Goal: Task Accomplishment & Management: Complete application form

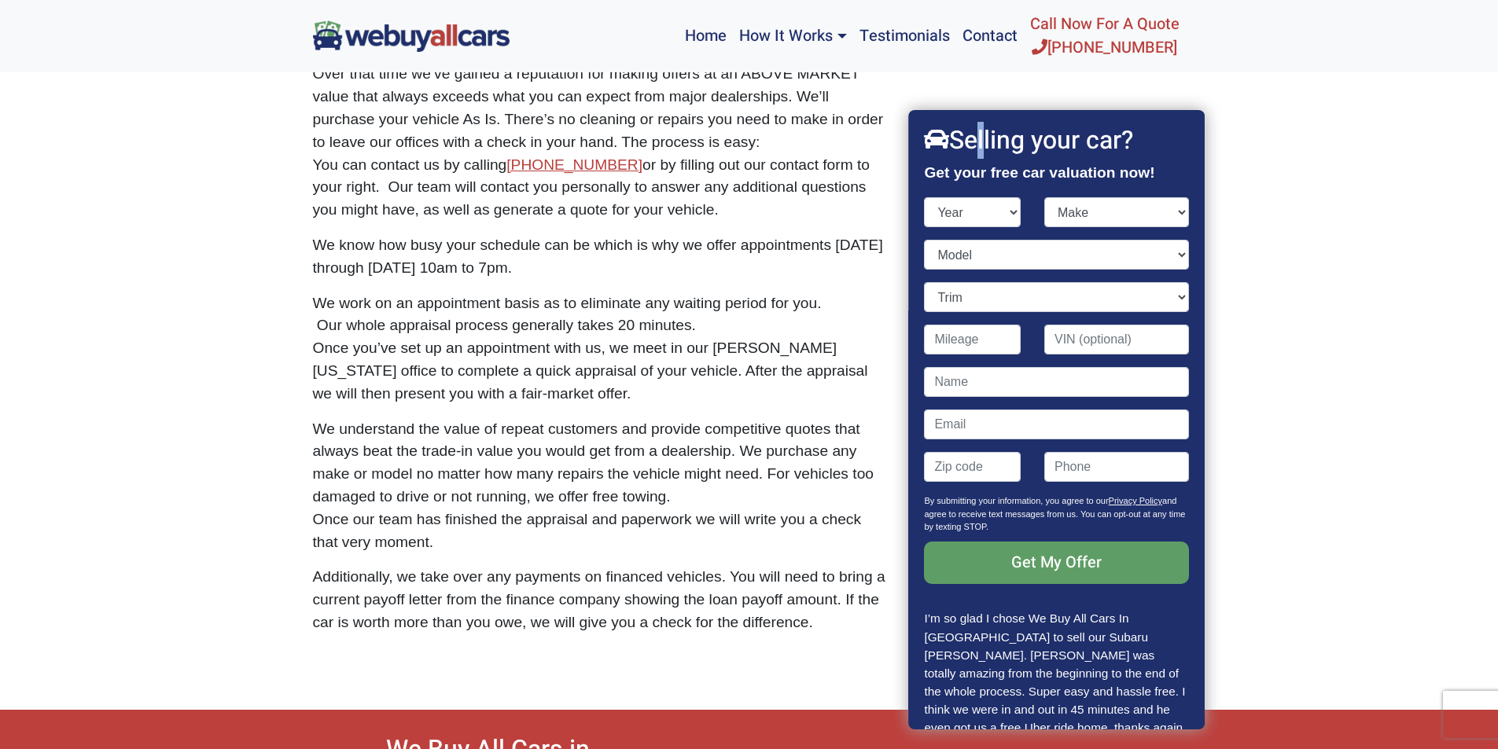
select select "2023"
click at [925, 197] on select "Year [DATE] 2024 2023 2022 2021 2020 2019 2018 2017 2016 2015 2014 2013 2012 20…" at bounding box center [973, 212] width 97 height 30
click at [1076, 205] on select "Make" at bounding box center [1116, 212] width 145 height 30
select select "Kia"
click at [1044, 197] on select "Make Acura Audi BMW Buick Cadillac Chevrolet Ford Genesis GMC Honda Hyundai INF…" at bounding box center [1116, 212] width 145 height 30
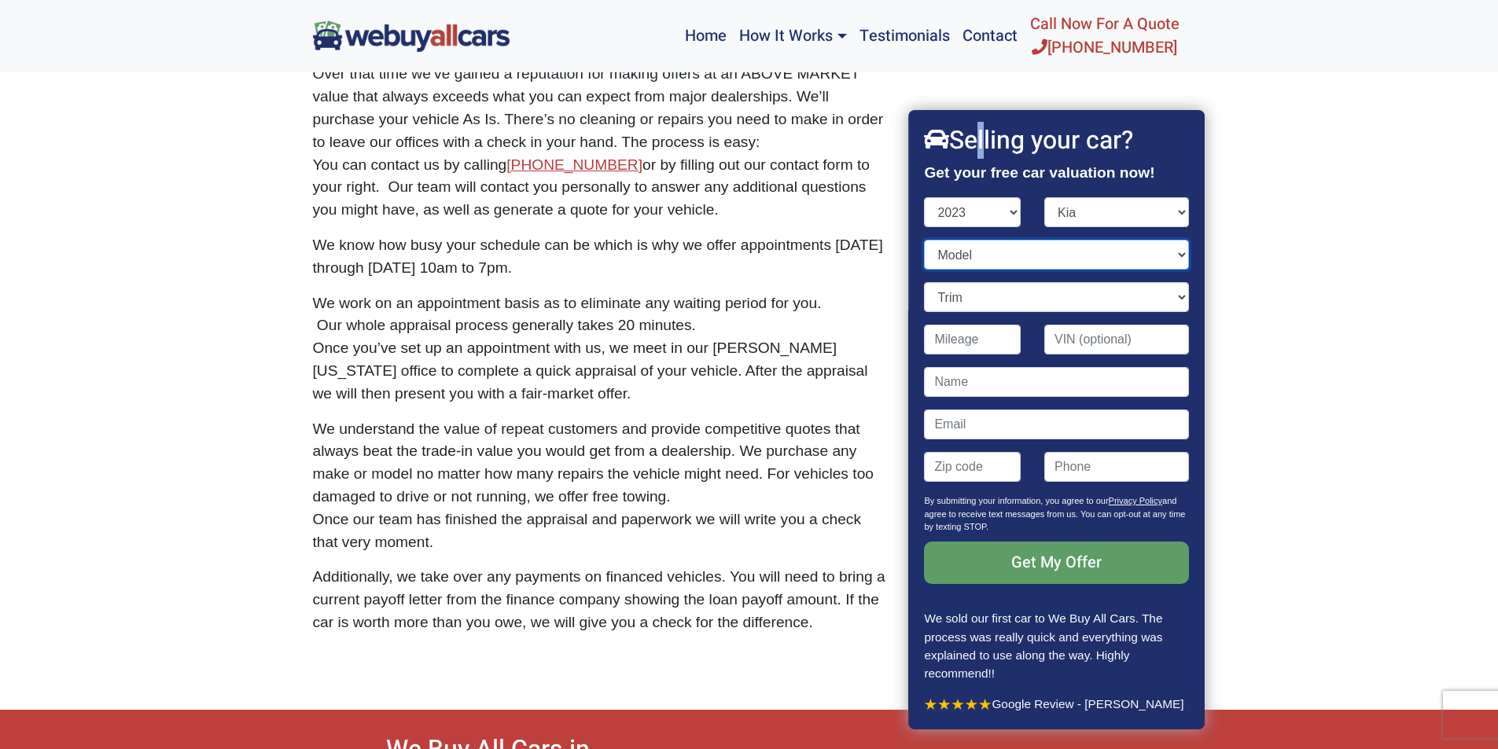
click at [948, 259] on select "Model [DATE] Forte K5 Seltos Sorento Hybrid Sorento Plug-In Hybrid Soul Sportag…" at bounding box center [1057, 255] width 264 height 30
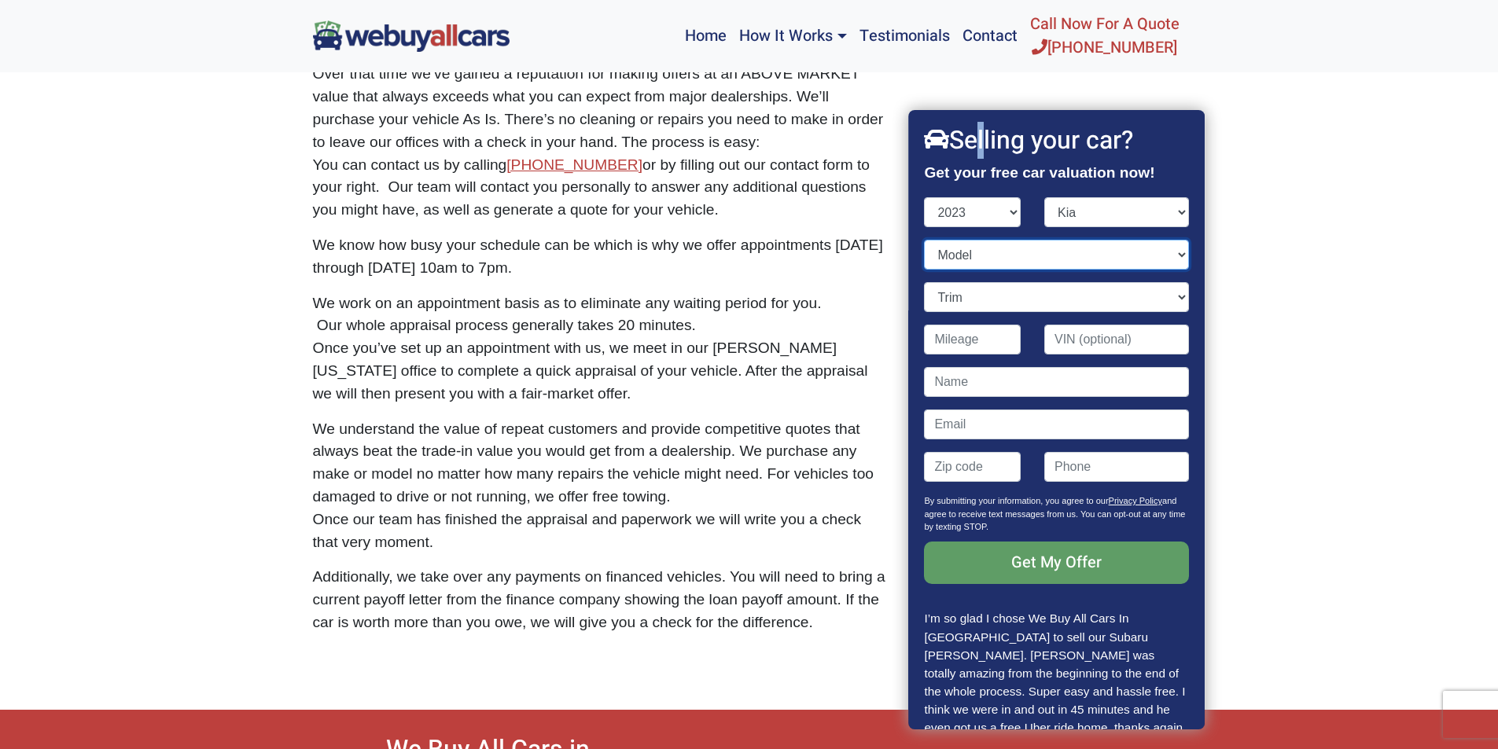
click at [994, 253] on select "Model [DATE] Forte K5 Seltos Sorento Hybrid Sorento Plug-In Hybrid Soul Sportag…" at bounding box center [1057, 255] width 264 height 30
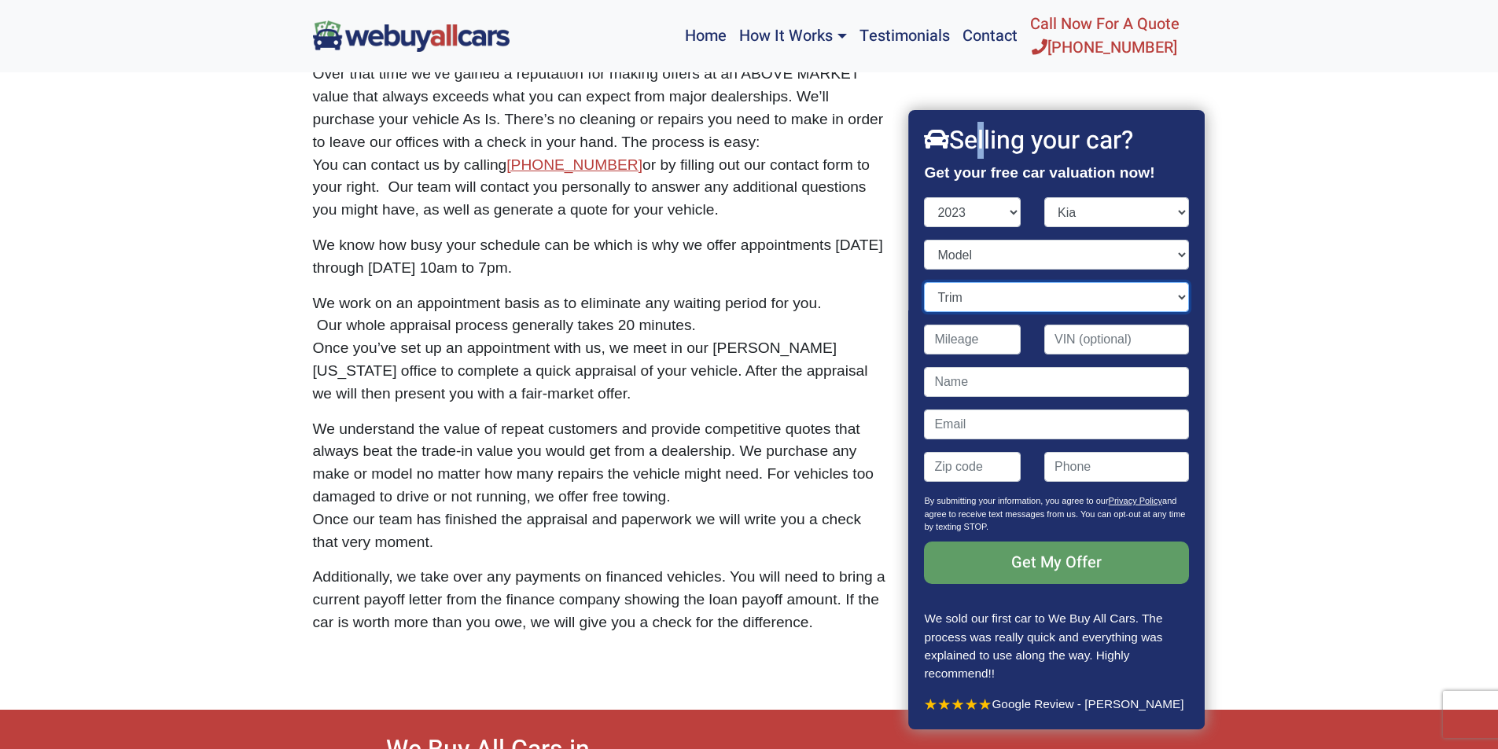
click at [970, 300] on select "Trim" at bounding box center [1057, 297] width 264 height 30
click at [925, 282] on select "Trim" at bounding box center [1057, 297] width 264 height 30
click at [958, 263] on select "Model [DATE] Forte K5 Seltos Sorento Hybrid Sorento Plug-In Hybrid Soul Sportag…" at bounding box center [1057, 255] width 264 height 30
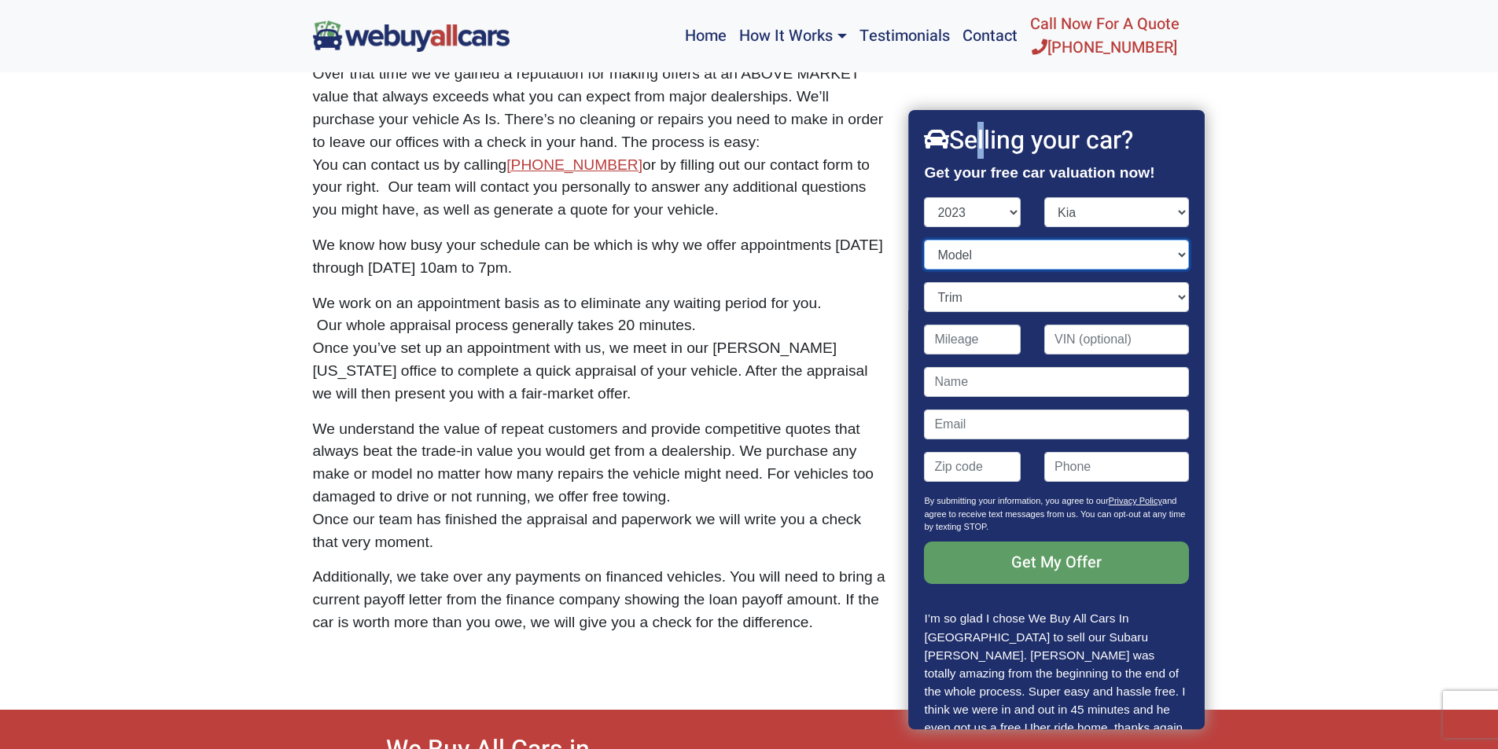
click at [954, 258] on select "Model [DATE] Forte K5 Seltos Sorento Hybrid Sorento Plug-In Hybrid Soul Sportag…" at bounding box center [1057, 255] width 264 height 30
click at [954, 256] on select "Model [DATE] Forte K5 Seltos Sorento Hybrid Sorento Plug-In Hybrid Soul Sportag…" at bounding box center [1057, 255] width 264 height 30
click at [1014, 259] on select "Model [DATE] Forte K5 Seltos Sorento Hybrid Sorento Plug-In Hybrid Soul Sportag…" at bounding box center [1057, 255] width 264 height 30
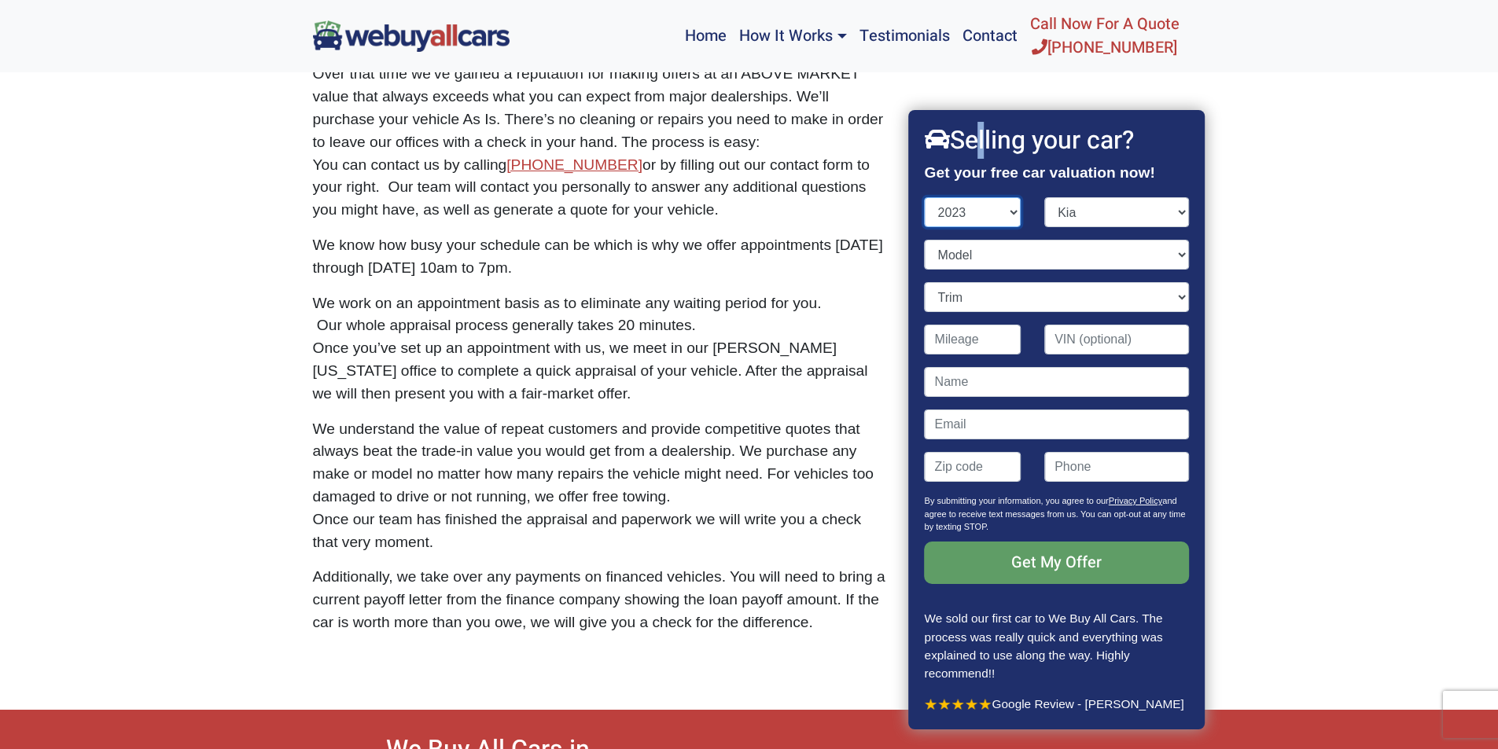
click at [1015, 215] on select "Year [DATE] 2024 2023 2022 2021 2020 2019 2018 2017 2016 2015 2014 2013 2012 20…" at bounding box center [973, 212] width 97 height 30
click at [925, 197] on select "Year [DATE] 2024 2023 2022 2021 2020 2019 2018 2017 2016 2015 2014 2013 2012 20…" at bounding box center [973, 212] width 97 height 30
click at [962, 259] on select "Model [DATE] Forte K5 Seltos Sorento Hybrid Sorento Plug-In Hybrid Soul Sportag…" at bounding box center [1057, 255] width 264 height 30
select select "Sorento Hybrid"
click at [925, 240] on select "Model [DATE] Forte K5 Seltos Sorento Hybrid Sorento Plug-In Hybrid Soul Sportag…" at bounding box center [1057, 255] width 264 height 30
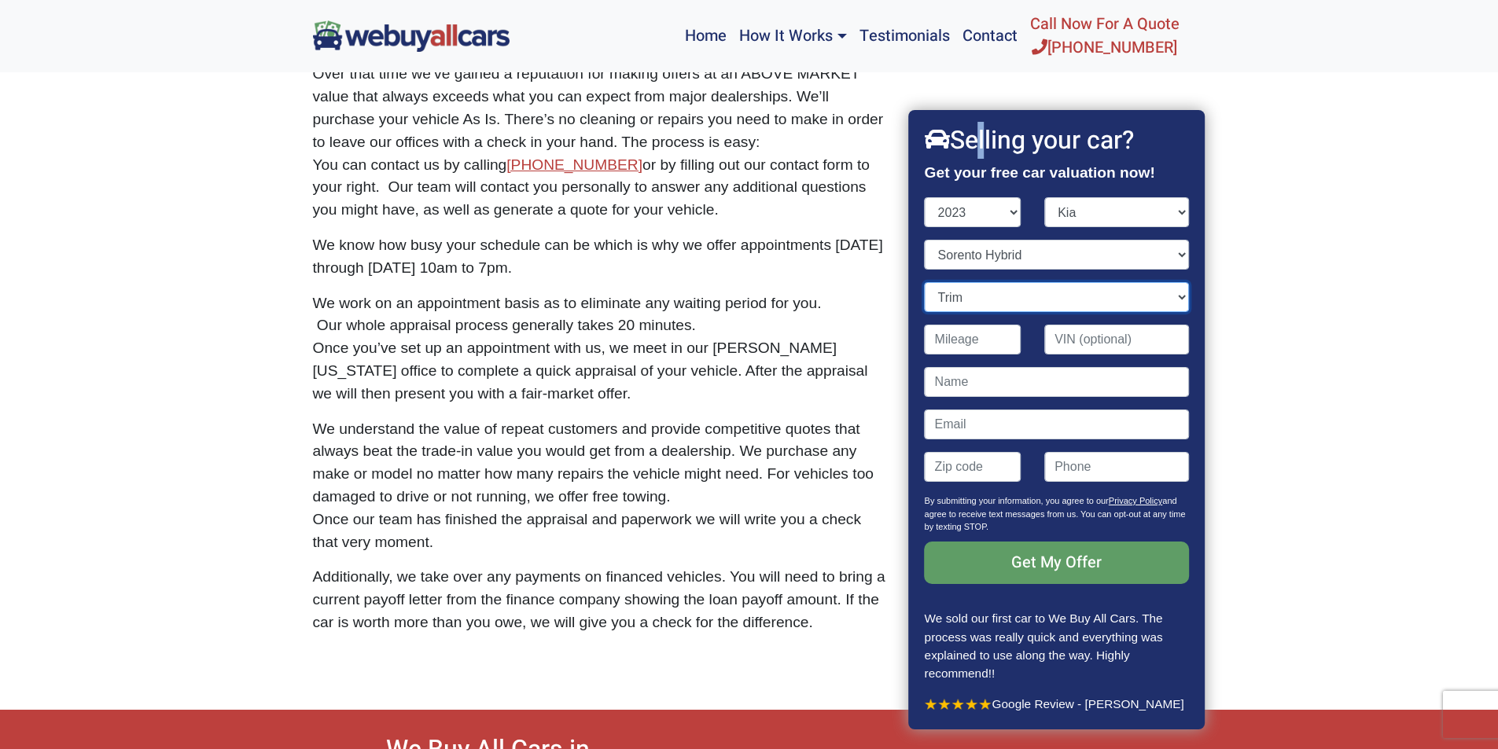
click at [987, 298] on select "Trim EX 4dr SUV (1.6L 4cyl Turbo gas/electric hybrid) EX 4dr SUV AWD (1.6L 4cyl…" at bounding box center [1057, 297] width 264 height 30
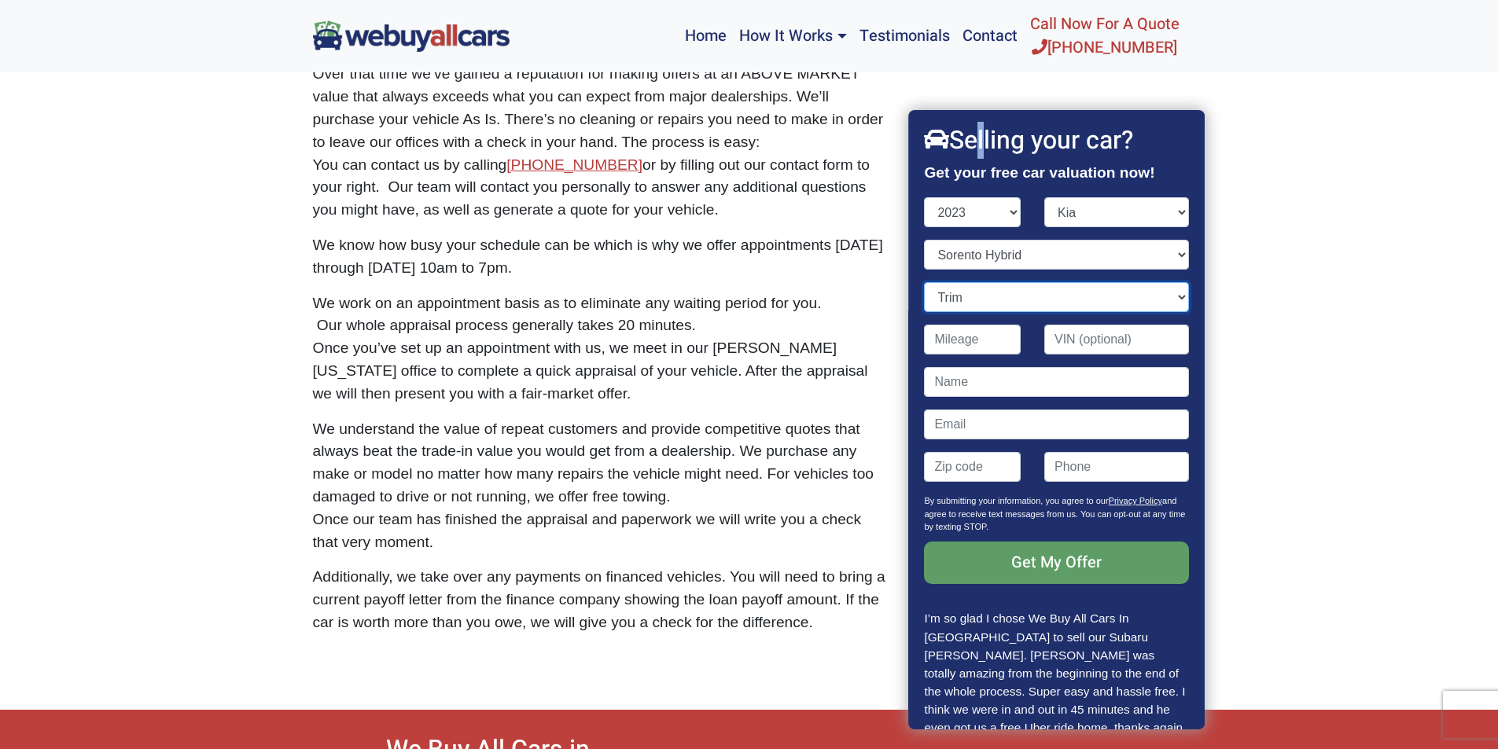
click at [976, 305] on select "Trim EX 4dr SUV (1.6L 4cyl Turbo gas/electric hybrid) EX 4dr SUV AWD (1.6L 4cyl…" at bounding box center [1057, 297] width 264 height 30
click at [1009, 209] on select "Year [DATE] 2024 2023 2022 2021 2020 2019 2018 2017 2016 2015 2014 2013 2012 20…" at bounding box center [973, 212] width 97 height 30
select select "2022"
click at [925, 197] on select "Year [DATE] 2024 2023 2022 2021 2020 2019 2018 2017 2016 2015 2014 2013 2012 20…" at bounding box center [973, 212] width 97 height 30
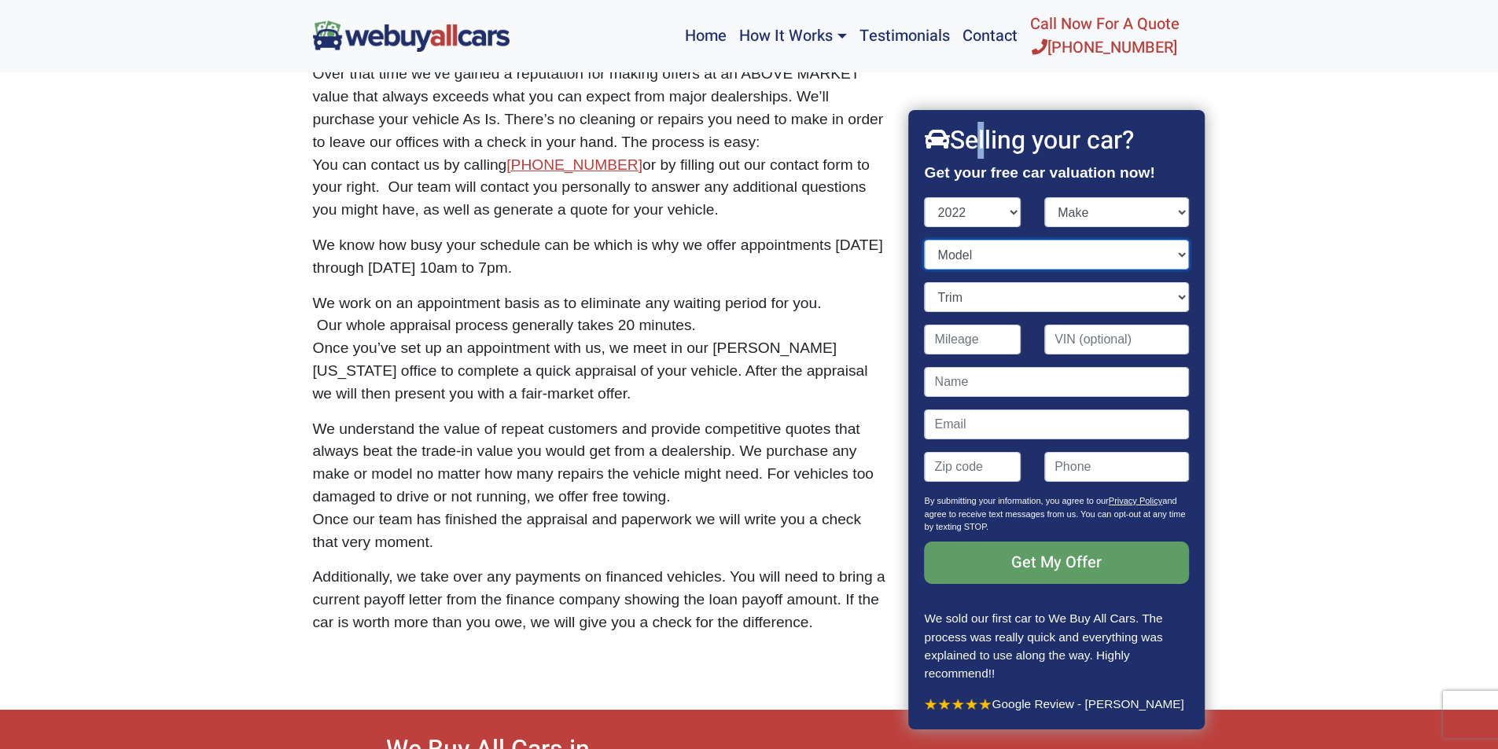
click at [1003, 267] on select "Model" at bounding box center [1057, 255] width 264 height 30
click at [925, 240] on select "Model" at bounding box center [1057, 255] width 264 height 30
click at [1045, 251] on select "Model" at bounding box center [1057, 255] width 264 height 30
click at [925, 240] on select "Model" at bounding box center [1057, 255] width 264 height 30
click at [1166, 256] on select "Model" at bounding box center [1057, 255] width 264 height 30
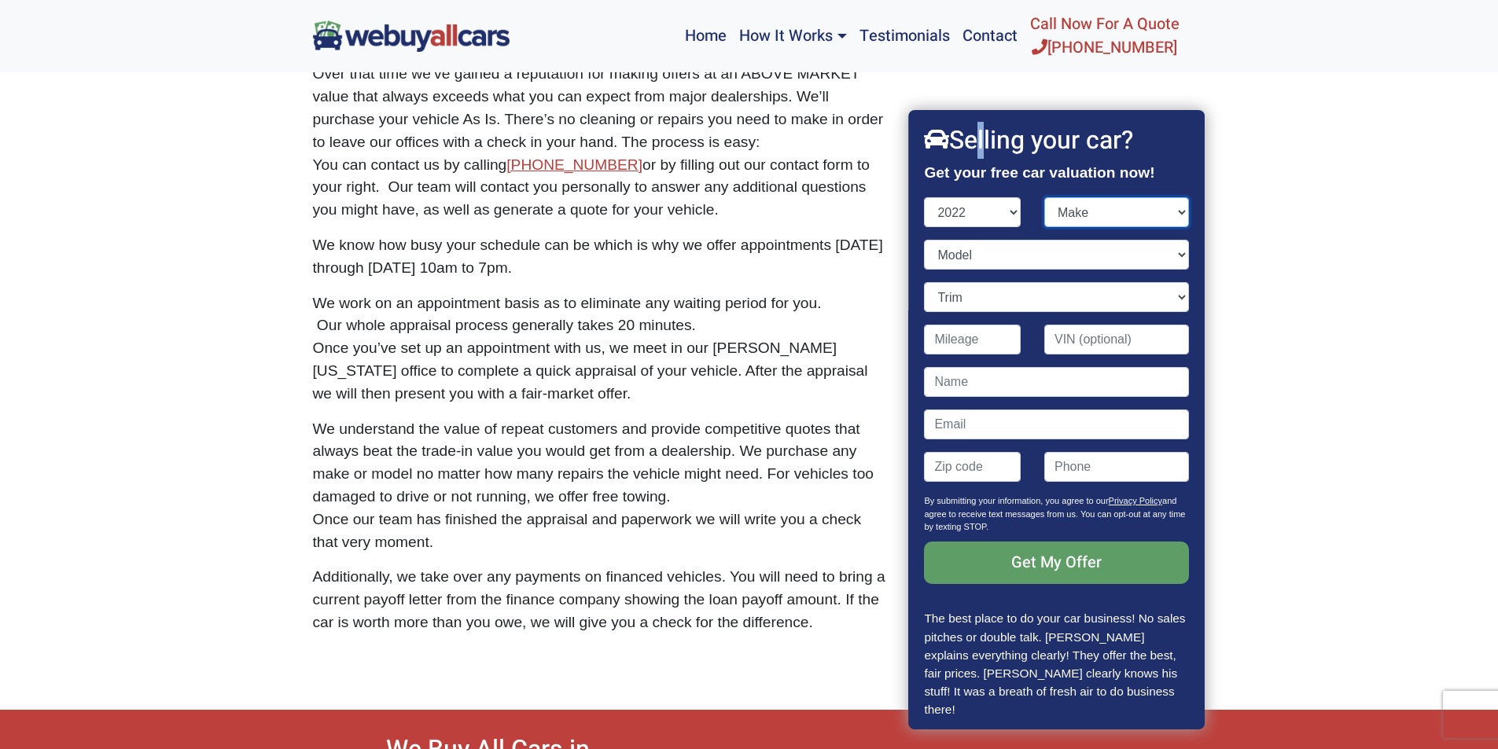
click at [1134, 219] on select "Make Acura Alfa Romeo Audi Bentley BMW Buick Cadillac Chevrolet Chrysler Dodge …" at bounding box center [1116, 212] width 145 height 30
select select "Kia"
click at [1044, 197] on select "Make Acura Alfa Romeo Audi Bentley BMW Buick Cadillac Chevrolet Chrysler Dodge …" at bounding box center [1116, 212] width 145 height 30
click at [1086, 252] on select "Model" at bounding box center [1057, 255] width 264 height 30
select select "Sorento"
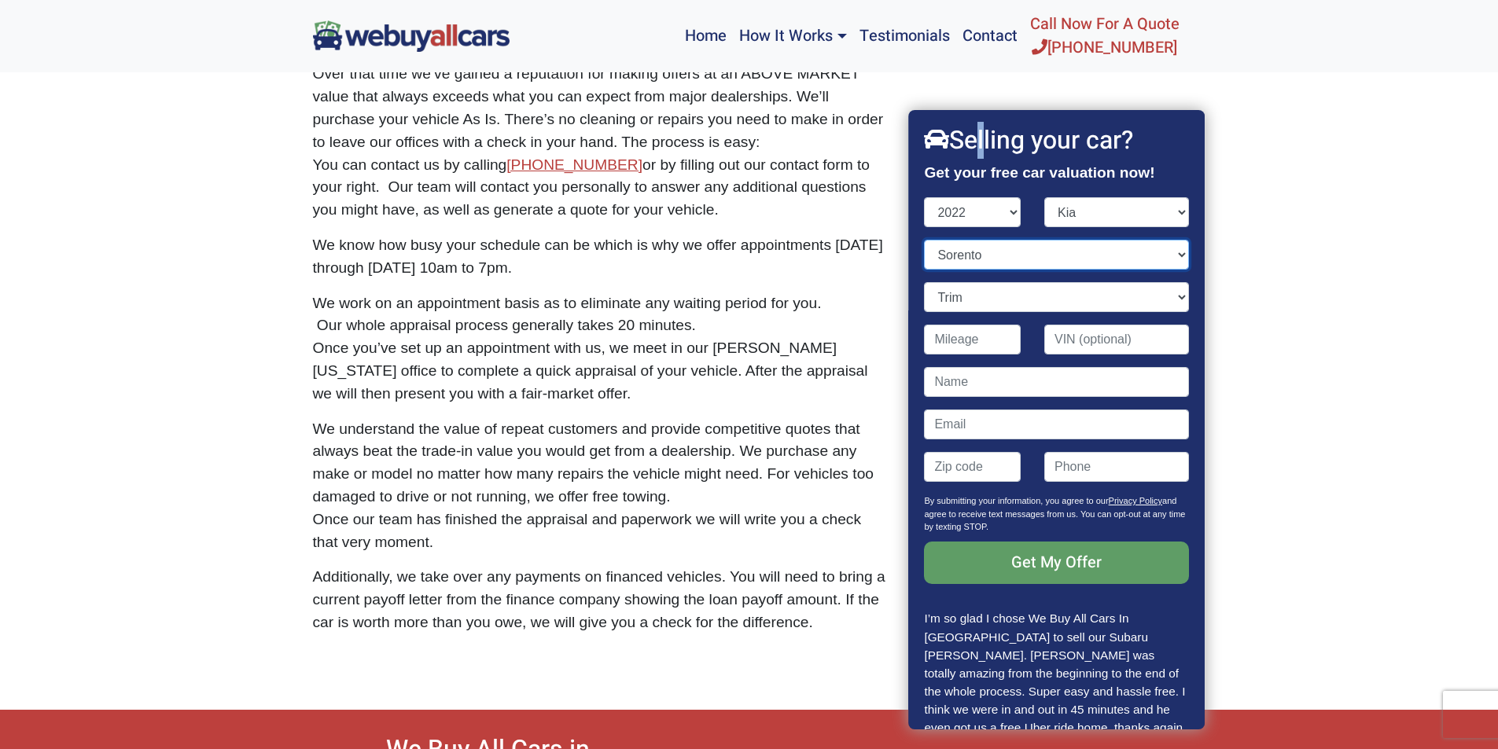
click at [925, 240] on select "Model [DATE] EV6 Forte K5 Niro Niro EV Niro Plug-In Hybrid Rio Seltos Sorento S…" at bounding box center [1057, 255] width 264 height 30
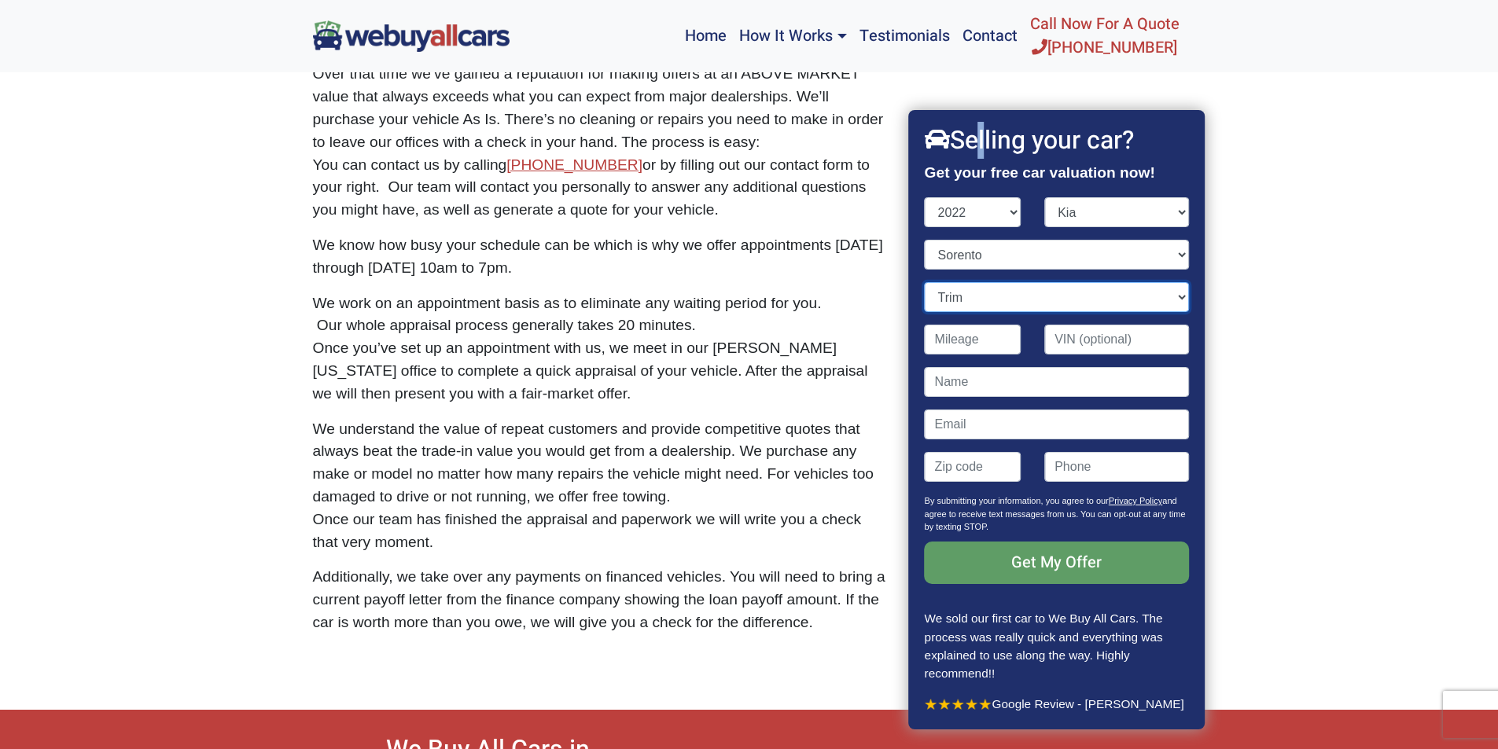
click at [973, 299] on select "Trim EX 4dr SUV (2.5L 4cyl Turbo) LX 4dr SUV (2.5L 4cyl) LX 4dr SUV AWD (2.5L 4…" at bounding box center [1057, 297] width 264 height 30
select select "S 4dr SUV (2.5L 4cyl)"
click at [925, 282] on select "Trim EX 4dr SUV (2.5L 4cyl Turbo) LX 4dr SUV (2.5L 4cyl) LX 4dr SUV AWD (2.5L 4…" at bounding box center [1057, 297] width 264 height 30
click at [1013, 210] on select "Year [DATE] 2024 2023 2022 2021 2020 2019 2018 2017 2016 2015 2014 2013 2012 20…" at bounding box center [973, 212] width 97 height 30
select select "2023"
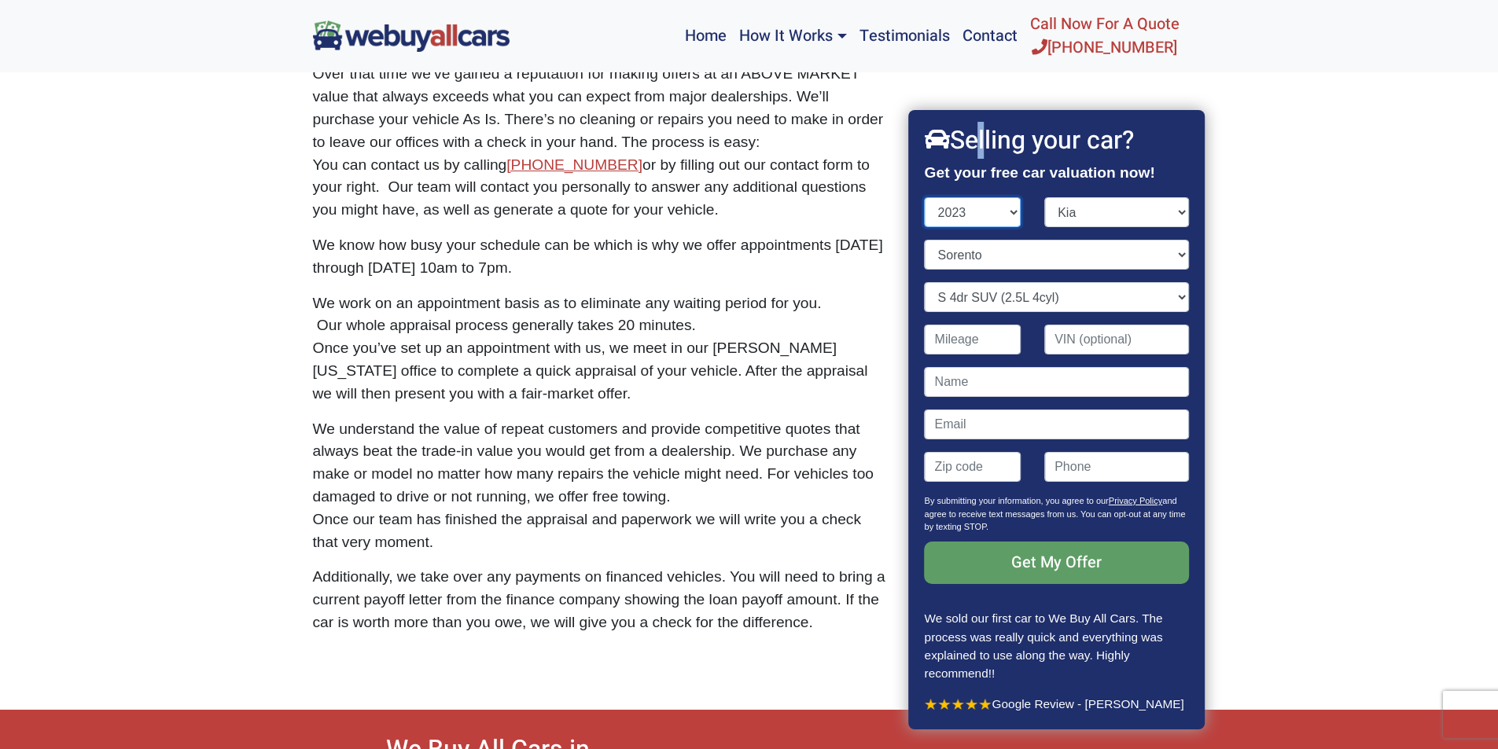
click at [925, 197] on select "Year [DATE] 2024 2023 2022 2021 2020 2019 2018 2017 2016 2015 2014 2013 2012 20…" at bounding box center [973, 212] width 97 height 30
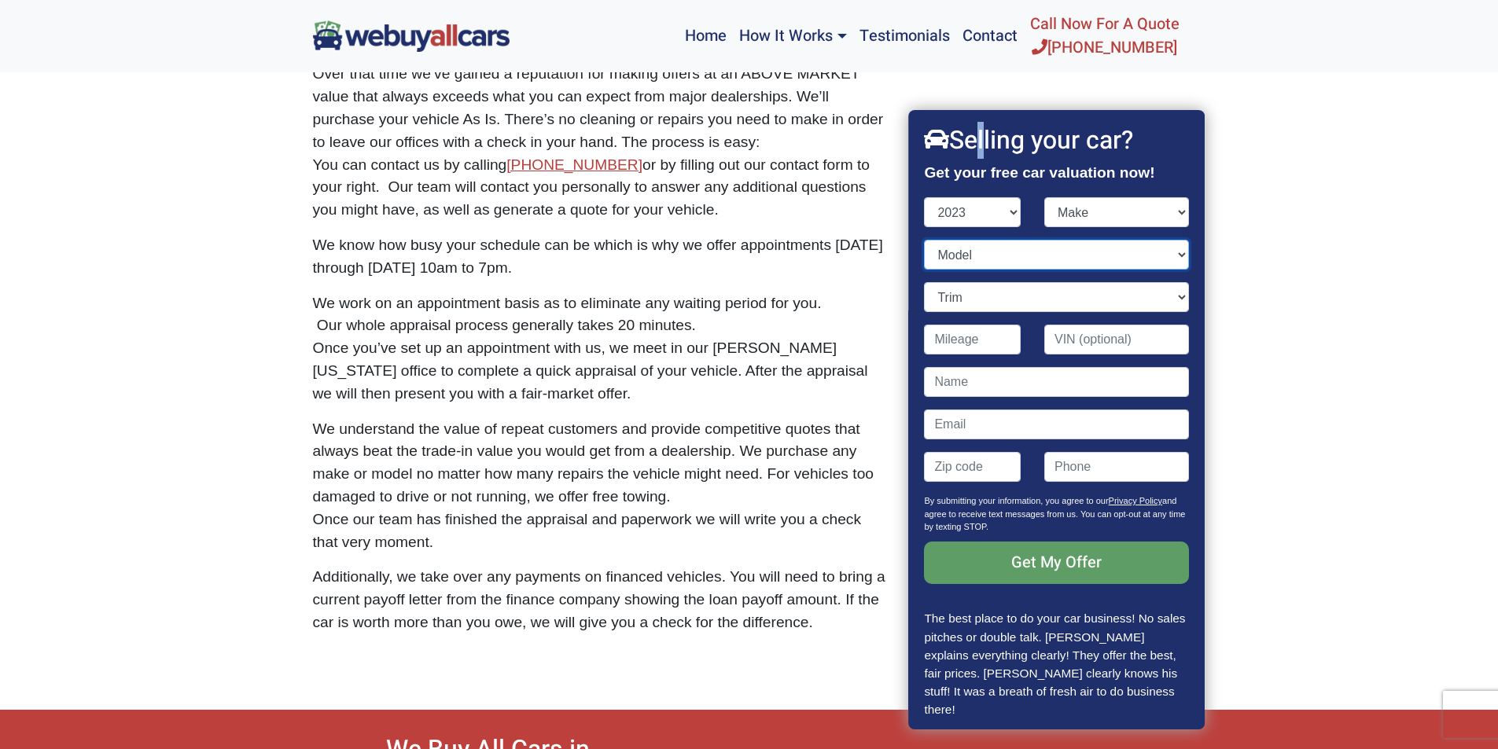
click at [972, 252] on select "Model" at bounding box center [1057, 255] width 264 height 30
click at [925, 240] on select "Model" at bounding box center [1057, 255] width 264 height 30
click at [1171, 253] on select "Model" at bounding box center [1057, 255] width 264 height 30
click at [1166, 255] on select "Model" at bounding box center [1057, 255] width 264 height 30
click at [1109, 215] on select "Make Acura Audi BMW Buick Cadillac Chevrolet Ford Genesis GMC Honda Hyundai INF…" at bounding box center [1116, 212] width 145 height 30
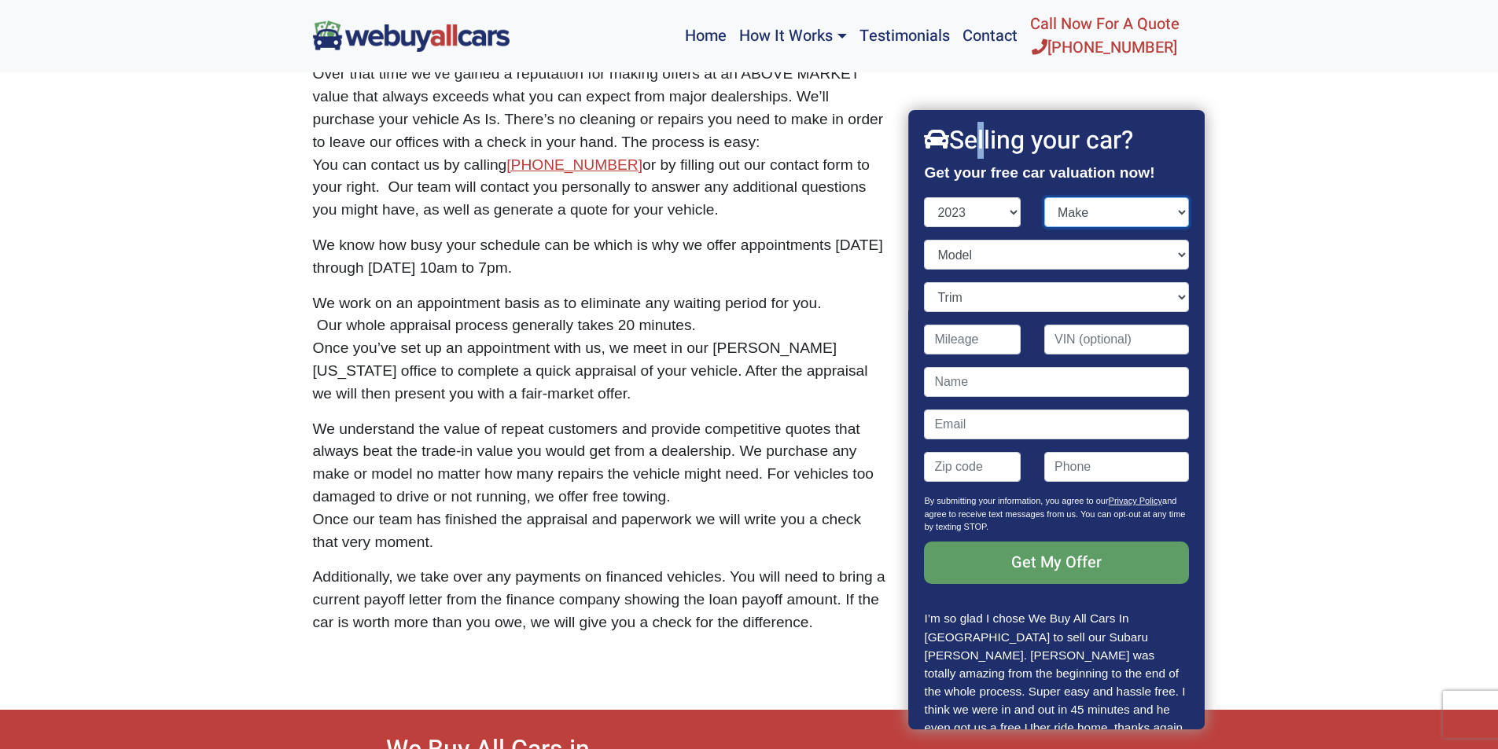
select select "Kia"
click at [1044, 197] on select "Make Acura Audi BMW Buick Cadillac Chevrolet Ford Genesis GMC Honda Hyundai INF…" at bounding box center [1116, 212] width 145 height 30
click at [1167, 252] on select "Model" at bounding box center [1057, 255] width 264 height 30
click at [1167, 252] on select "Model [DATE] Forte K5 Seltos Sorento Hybrid Sorento Plug-In Hybrid Soul Sportag…" at bounding box center [1057, 255] width 264 height 30
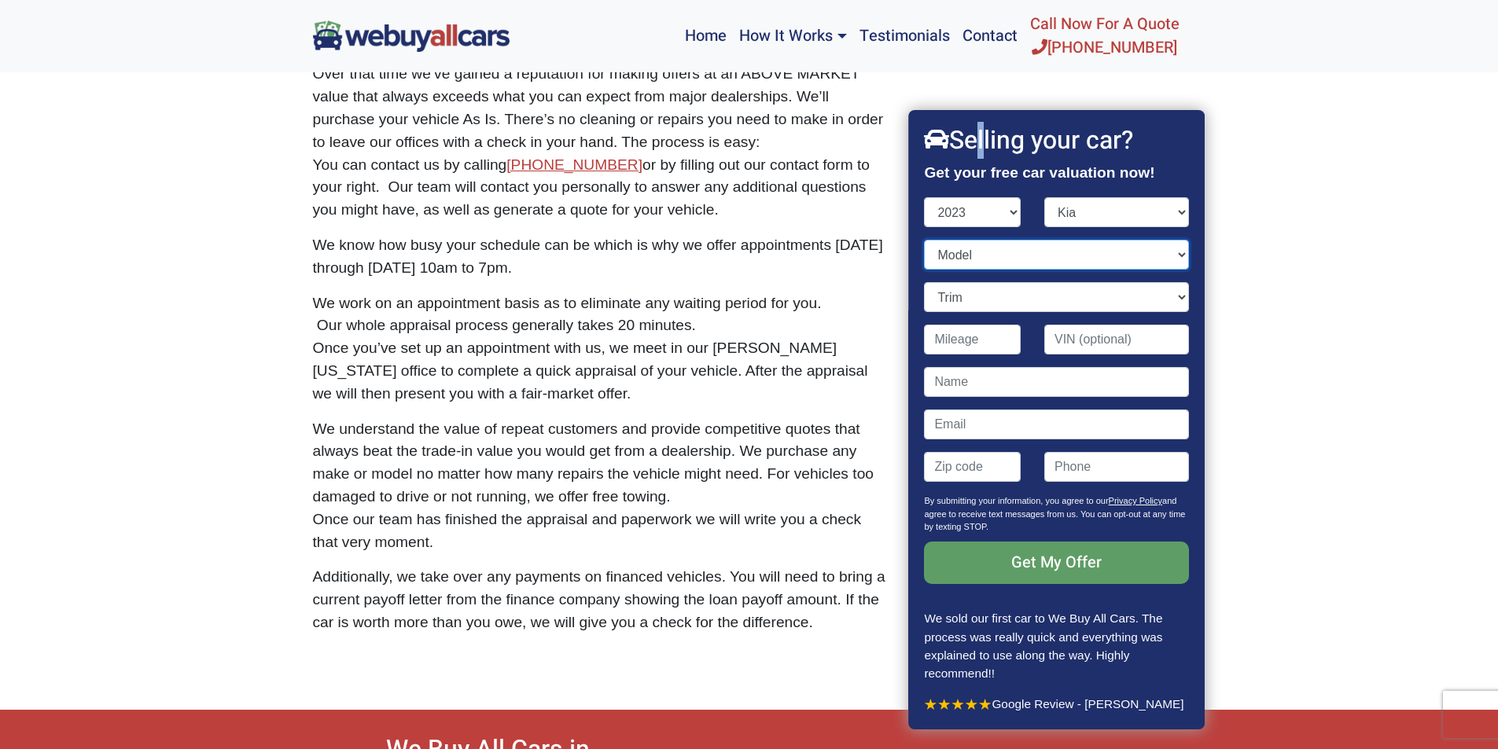
click at [1167, 252] on select "Model [DATE] Forte K5 Seltos Sorento Hybrid Sorento Plug-In Hybrid Soul Sportag…" at bounding box center [1057, 255] width 264 height 30
click at [925, 240] on select "Model [DATE] Forte K5 Seltos Sorento Hybrid Sorento Plug-In Hybrid Soul Sportag…" at bounding box center [1057, 255] width 264 height 30
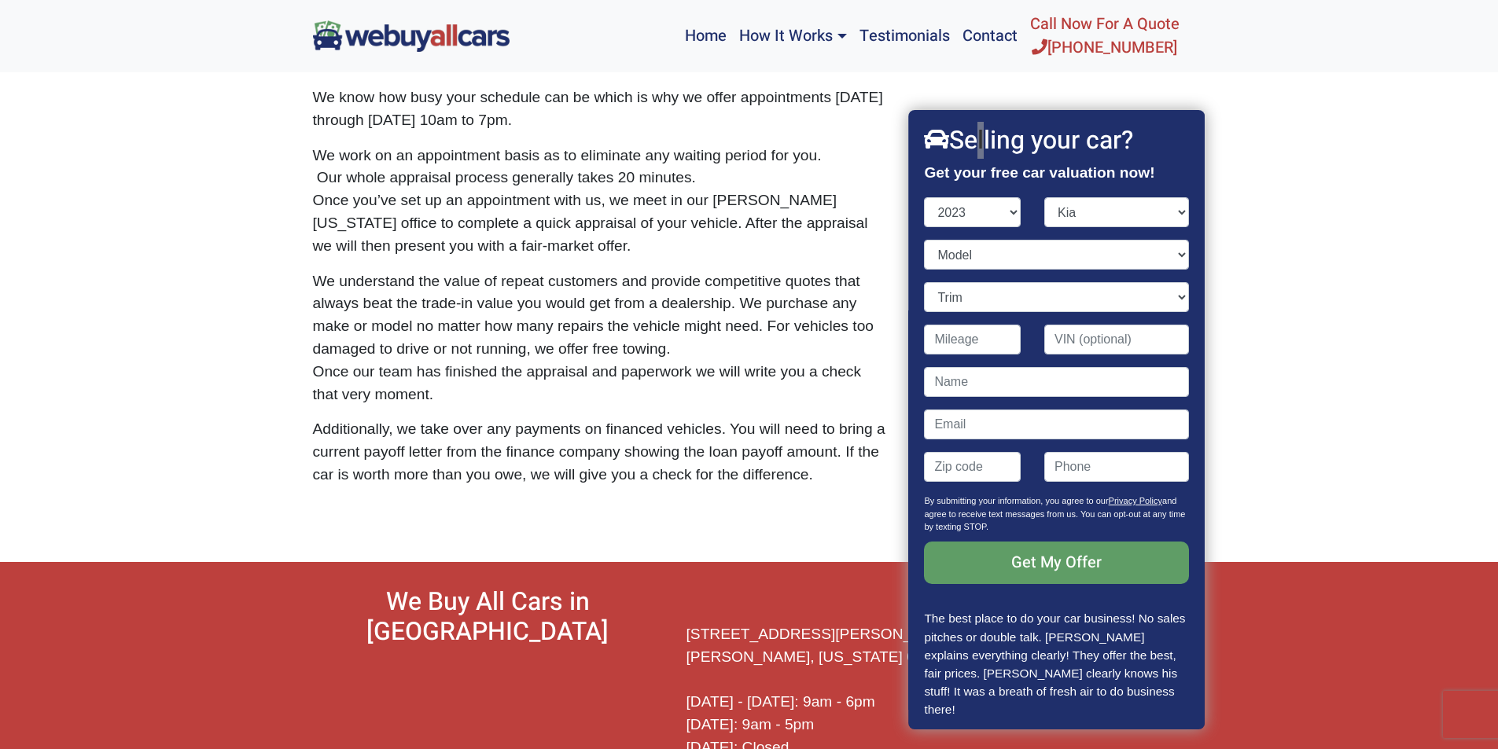
scroll to position [623, 0]
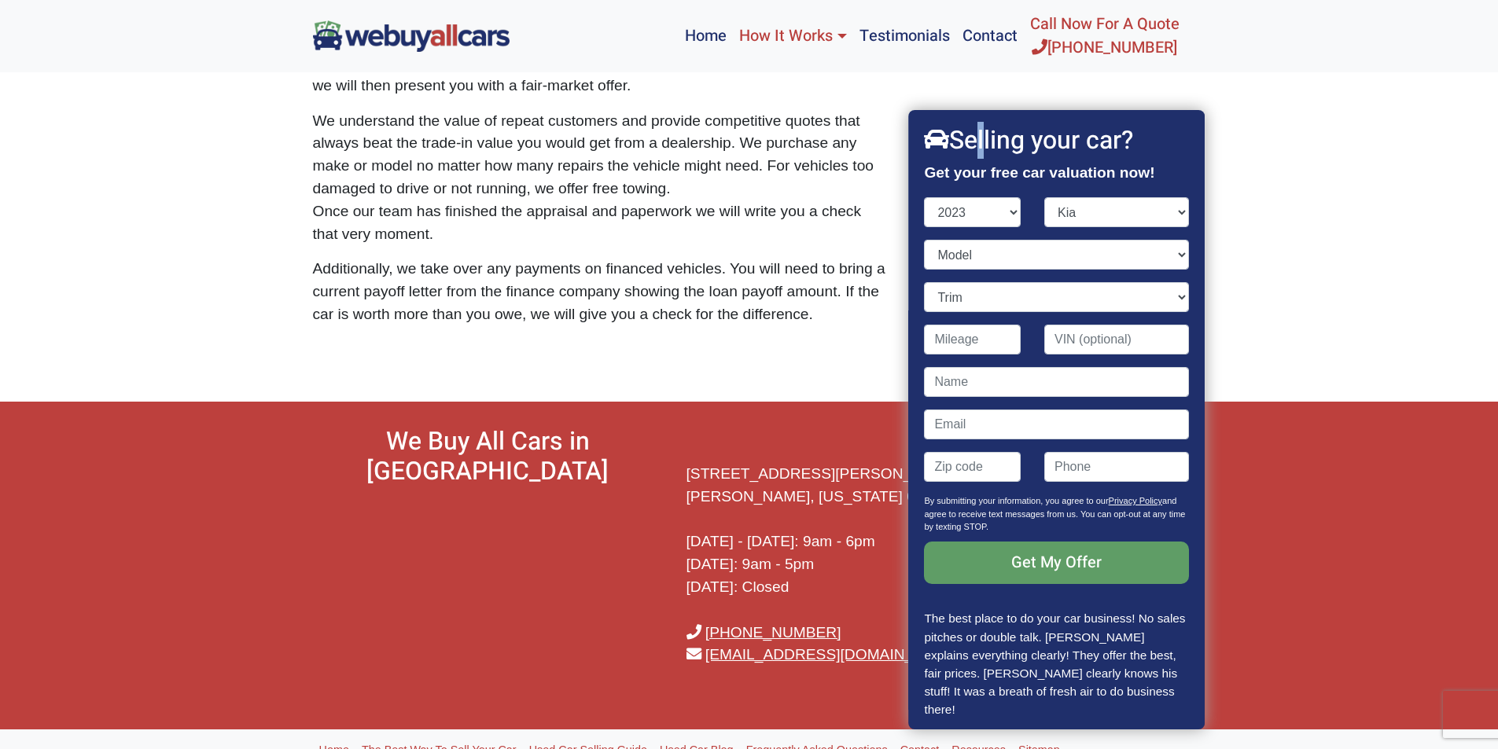
click at [838, 35] on link "How It Works" at bounding box center [792, 36] width 119 height 60
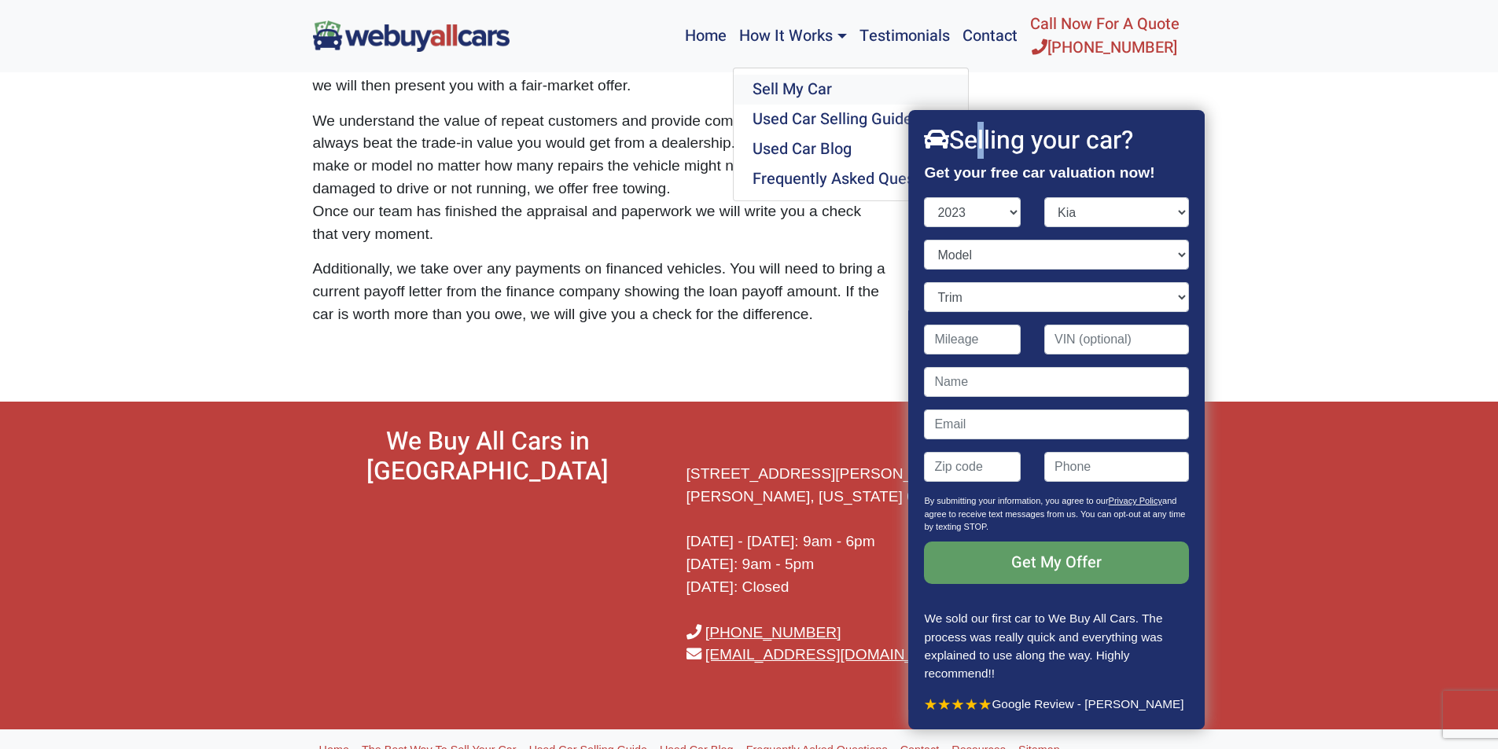
click at [777, 90] on link "Sell My Car" at bounding box center [850, 90] width 234 height 30
